Goal: Task Accomplishment & Management: Manage account settings

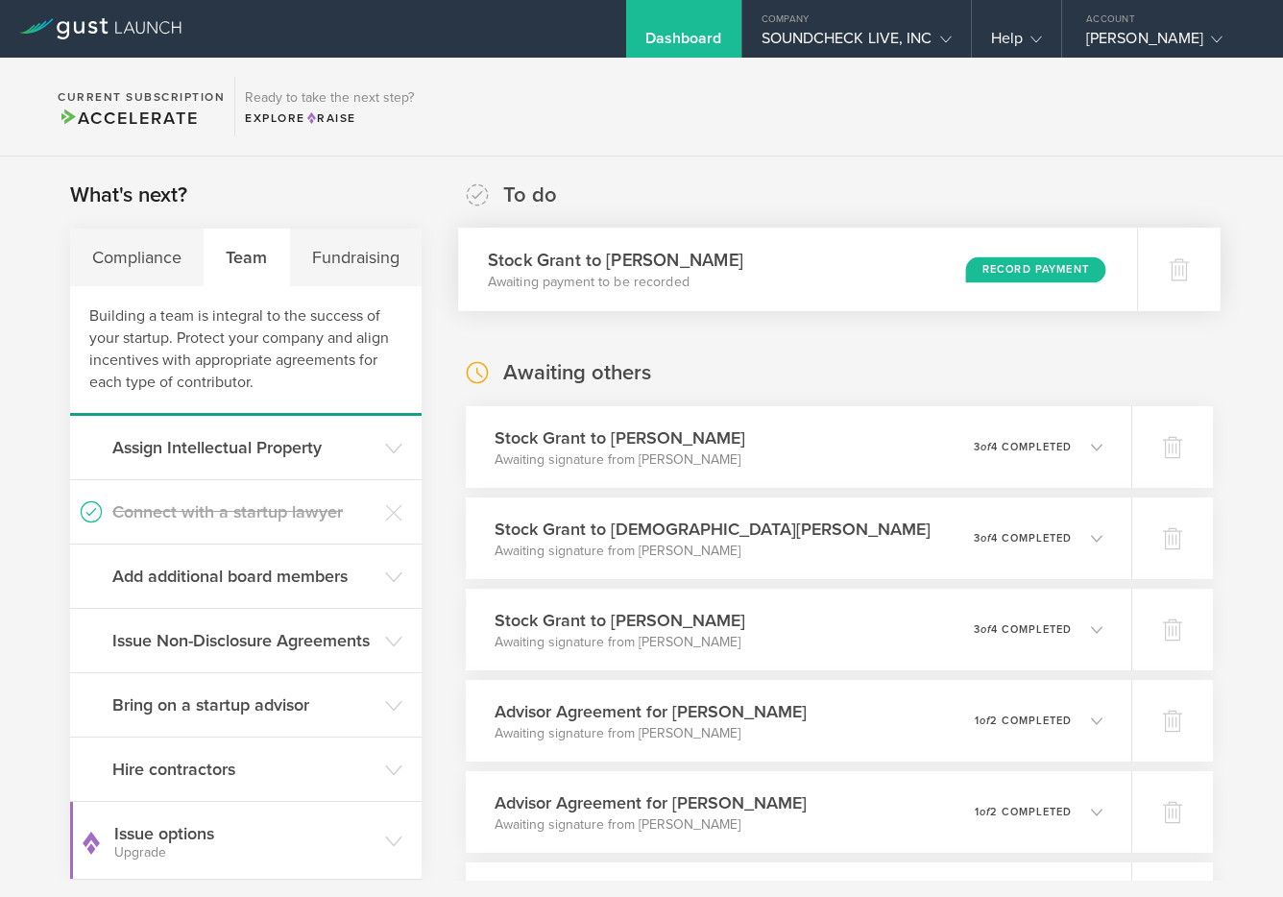
click at [1031, 275] on div "Record Payment" at bounding box center [1036, 269] width 140 height 26
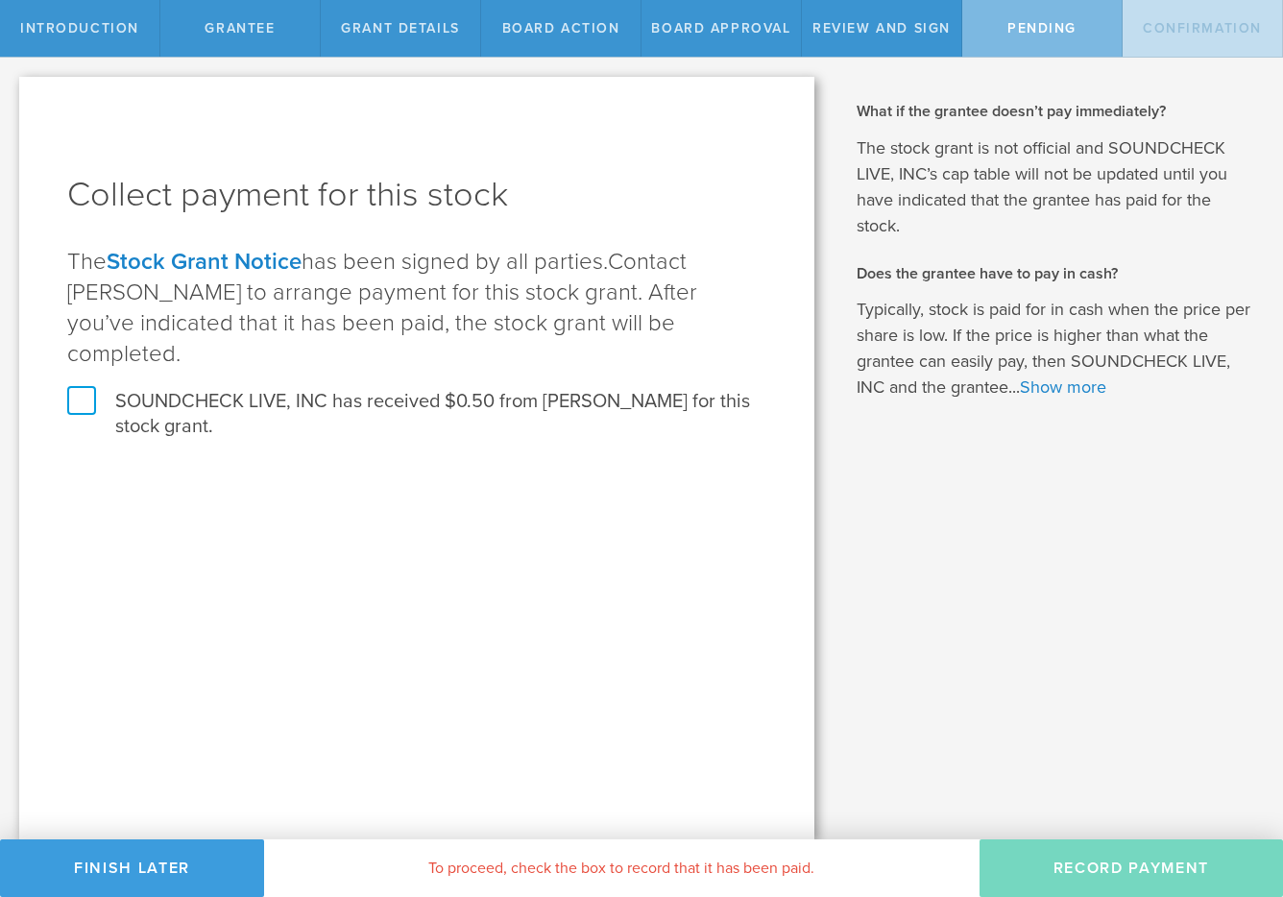
click at [450, 389] on label "SOUNDCHECK LIVE, INC has received $0.50 from Jonathan Bolton for this stock gra…" at bounding box center [416, 414] width 699 height 50
click at [0, 0] on input "SOUNDCHECK LIVE, INC has received $0.50 from Jonathan Bolton for this stock gra…" at bounding box center [0, 0] width 0 height 0
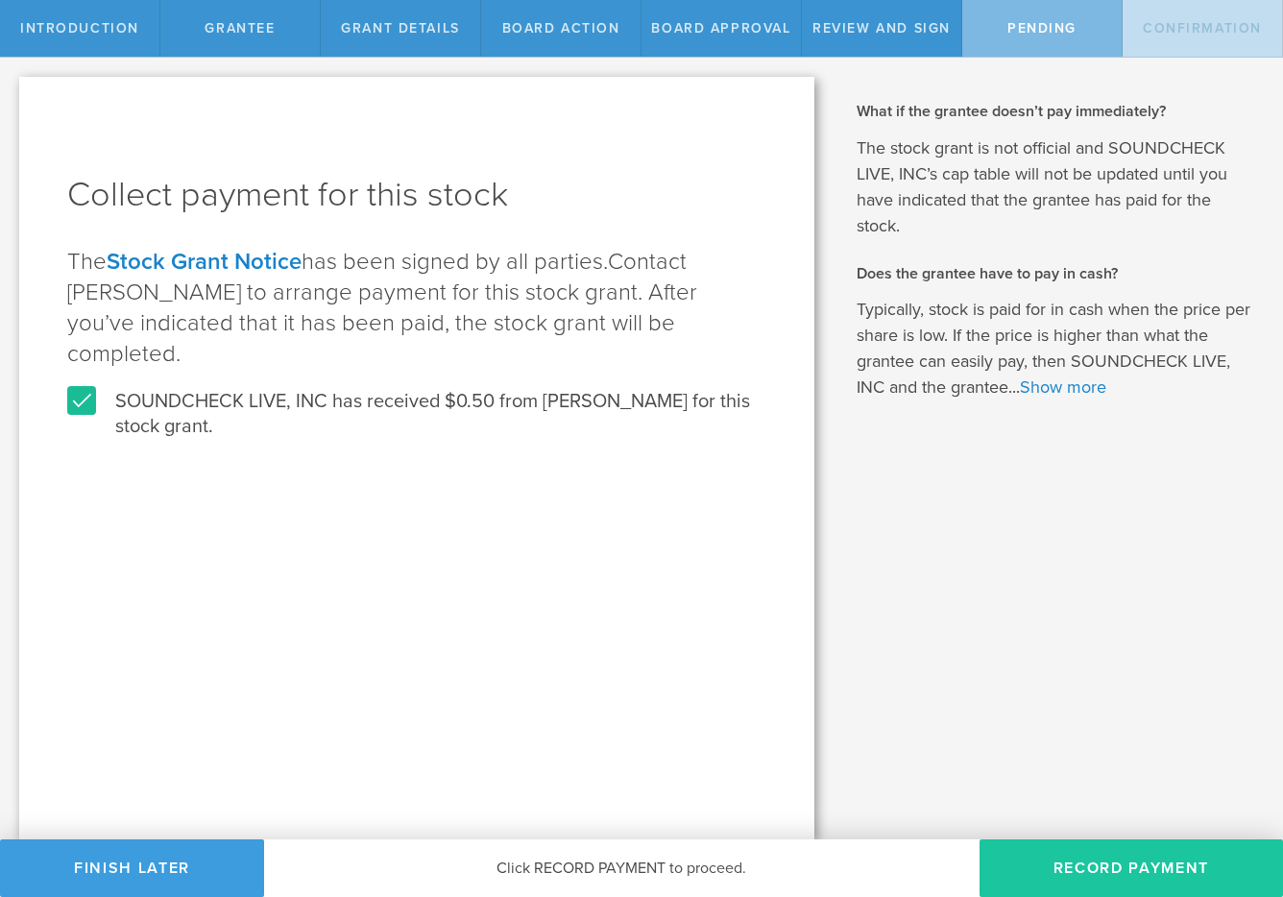
click at [1089, 850] on button "Record Payment" at bounding box center [1132, 869] width 304 height 58
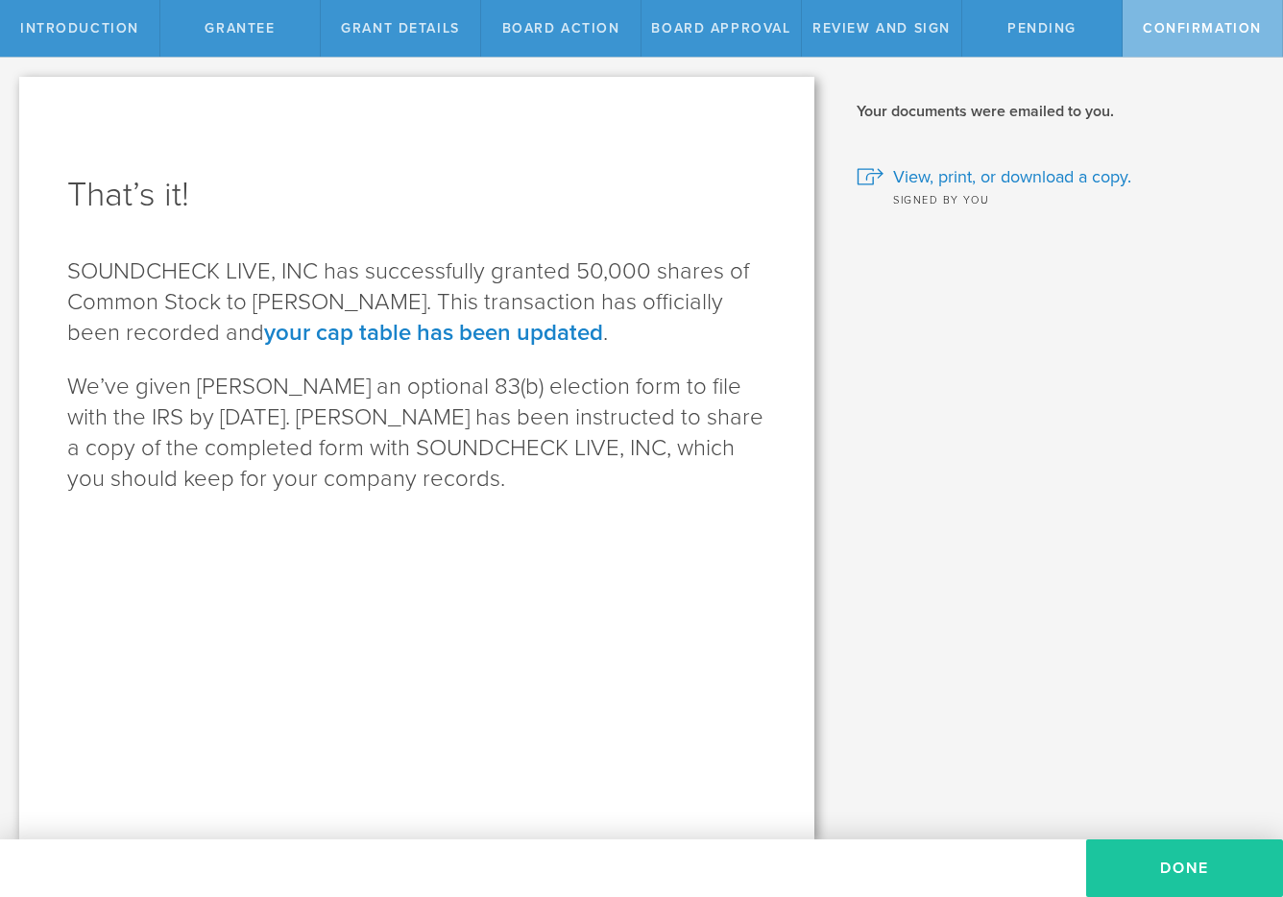
click at [1166, 863] on button "Done" at bounding box center [1184, 869] width 197 height 58
